Goal: Find specific fact: Find specific fact

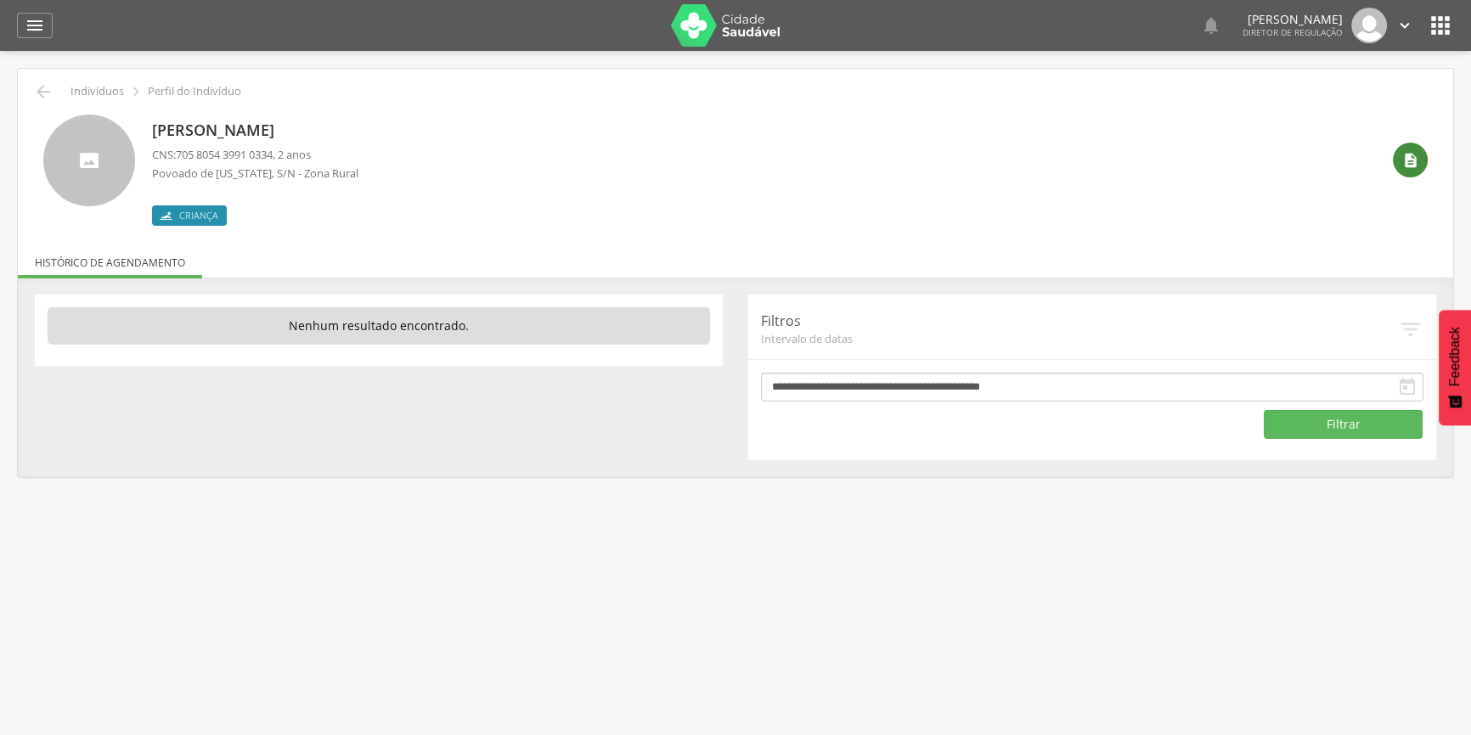
click at [1411, 153] on icon "" at bounding box center [1410, 160] width 17 height 17
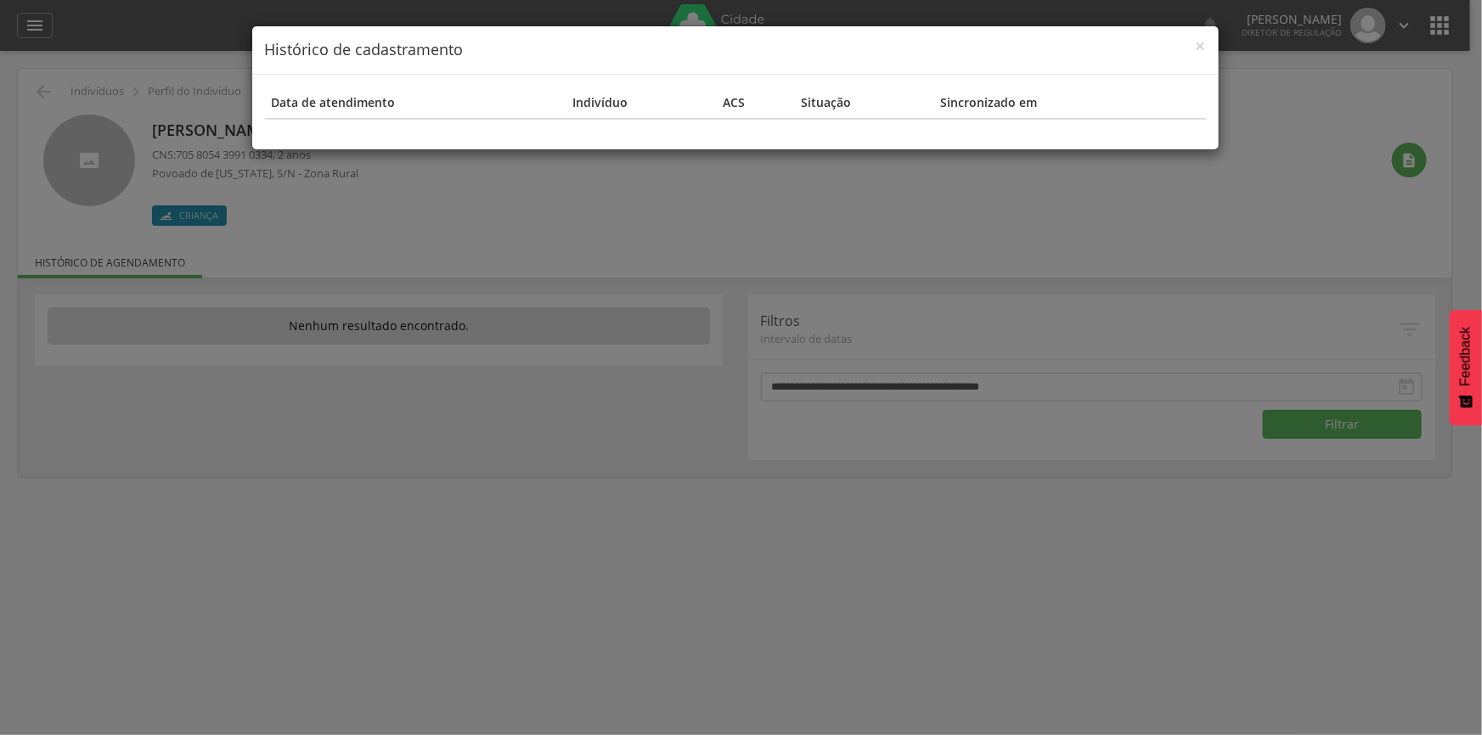
click at [375, 170] on div "× Histórico de cadastramento Data de atendimento Indivíduo ACS Situação Sincron…" at bounding box center [741, 367] width 1482 height 735
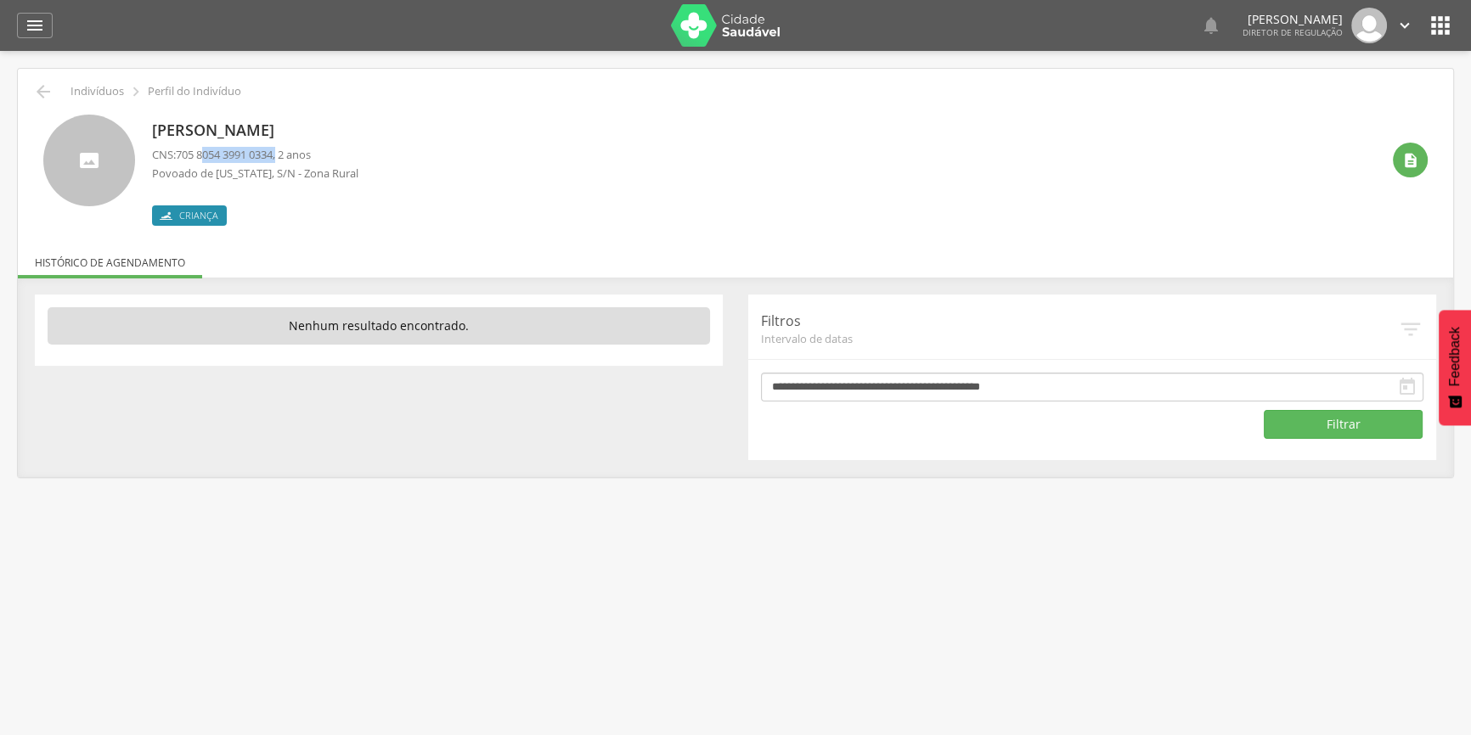
drag, startPoint x: 284, startPoint y: 151, endPoint x: 190, endPoint y: 153, distance: 93.4
click at [200, 154] on p "CNS: 705 8054 3991 0334 , 2 anos" at bounding box center [255, 155] width 206 height 16
drag, startPoint x: 180, startPoint y: 151, endPoint x: 280, endPoint y: 154, distance: 100.2
click at [273, 154] on span "705 8054 3991 0334" at bounding box center [224, 154] width 97 height 15
copy span "705 8054 3991 0334"
